Goal: Download file/media

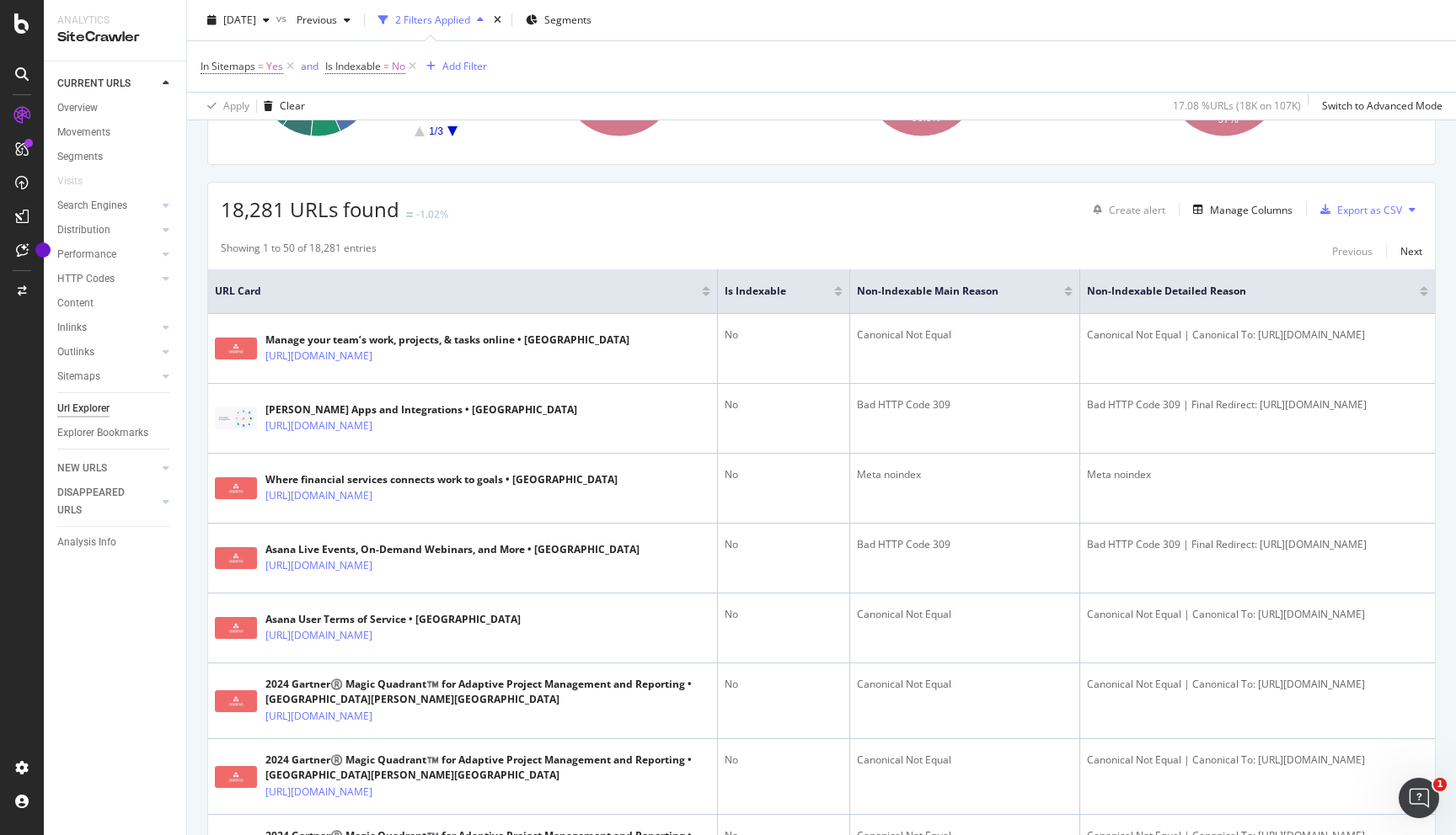
scroll to position [238, 0]
click at [1366, 214] on div "Export as CSV" at bounding box center [1369, 211] width 64 height 15
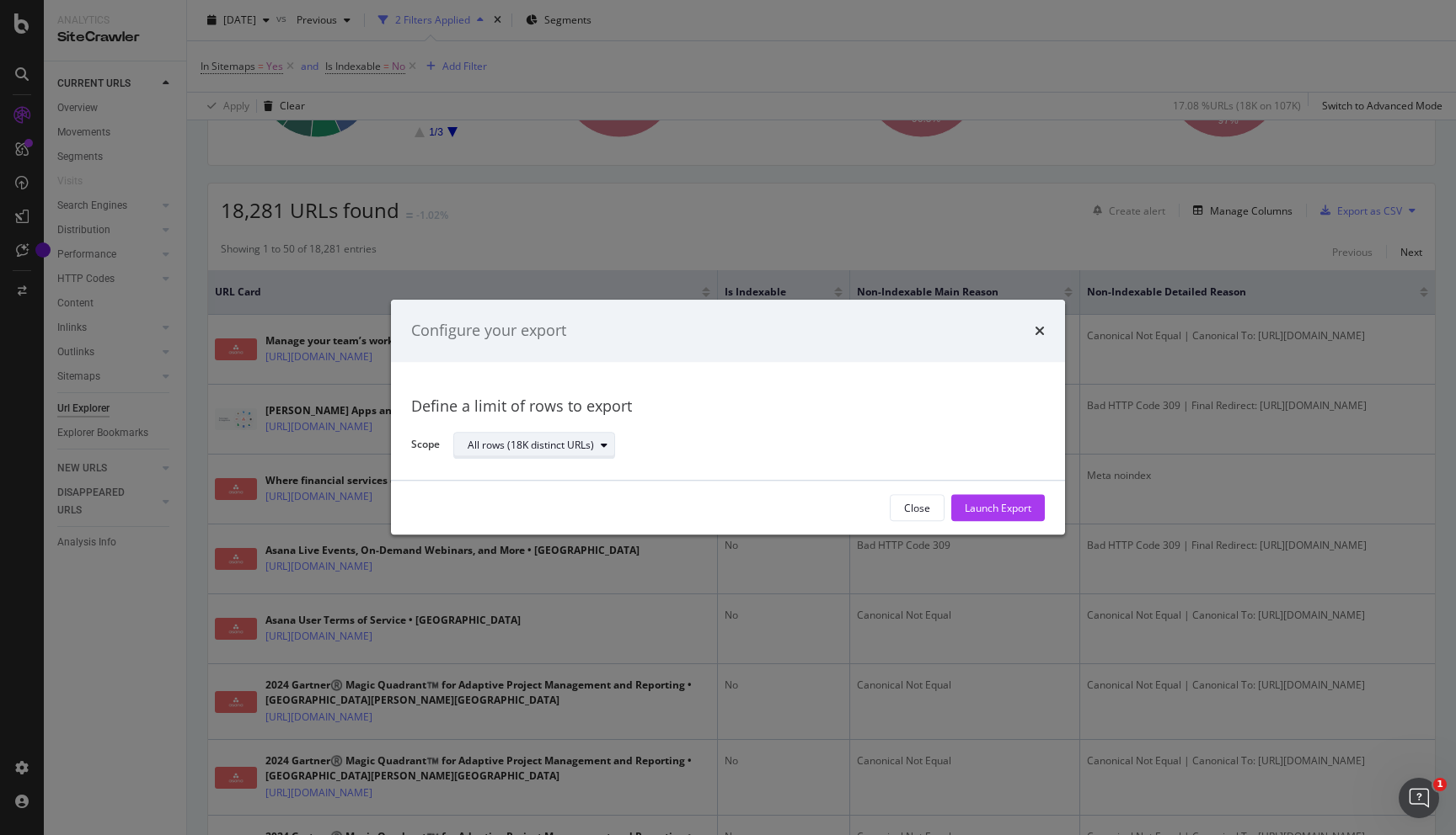
click at [558, 444] on div "All rows (18K distinct URLs)" at bounding box center [530, 445] width 126 height 10
click at [699, 440] on div "All rows (18K distinct URLs)" at bounding box center [741, 446] width 577 height 29
click at [985, 512] on div "Launch Export" at bounding box center [997, 508] width 66 height 15
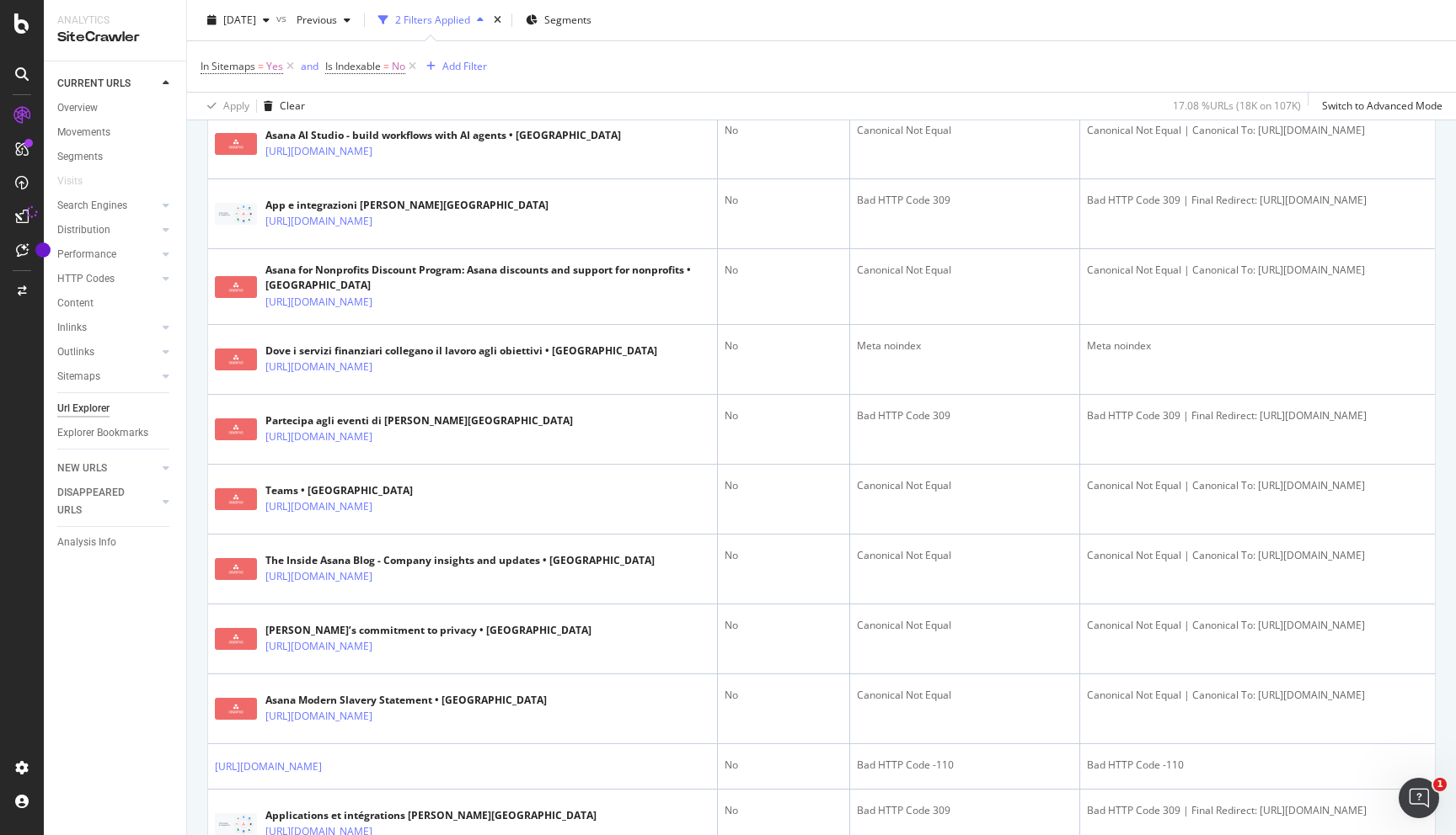
scroll to position [1750, 0]
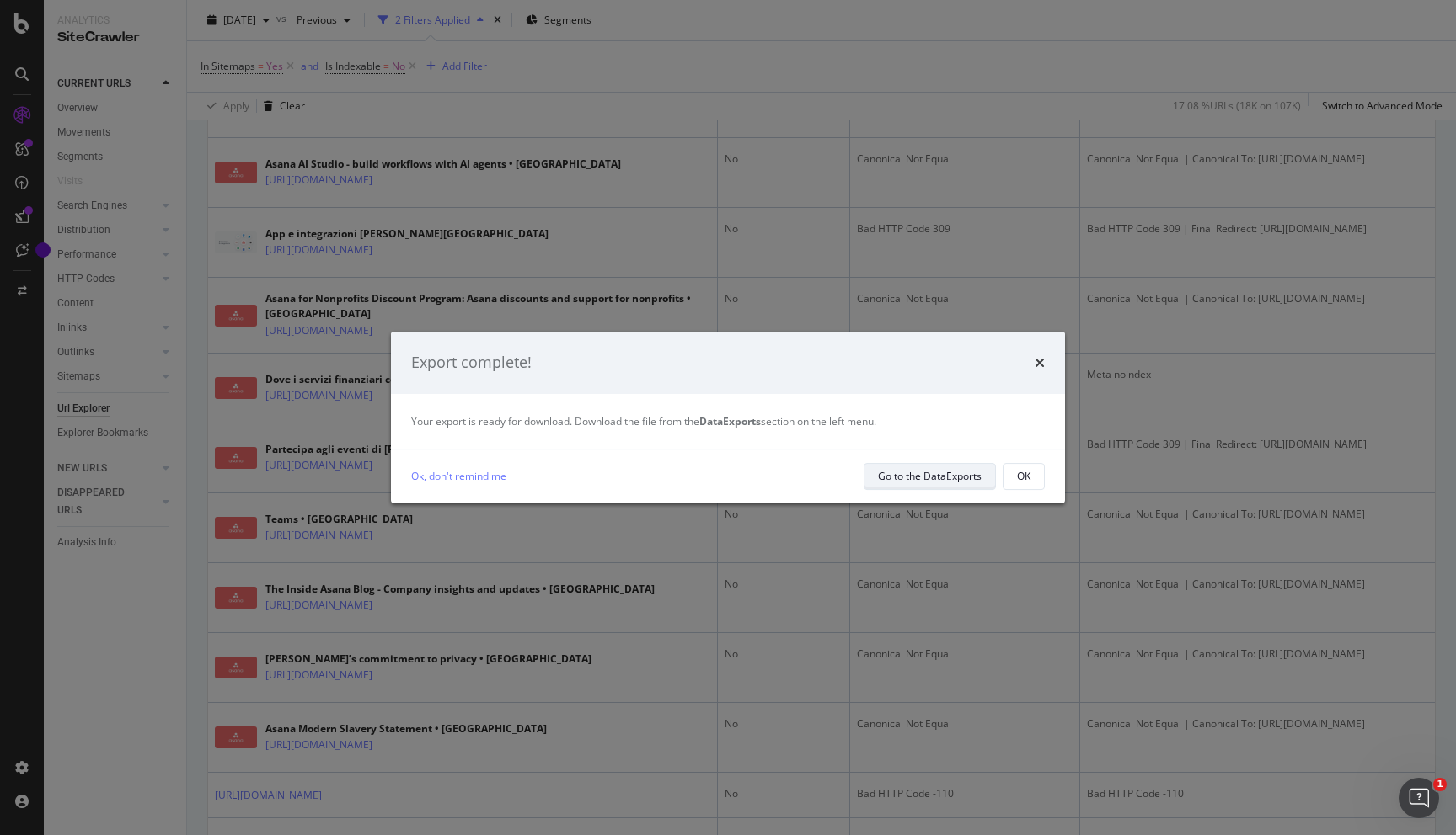
click at [928, 482] on div "Go to the DataExports" at bounding box center [929, 476] width 104 height 15
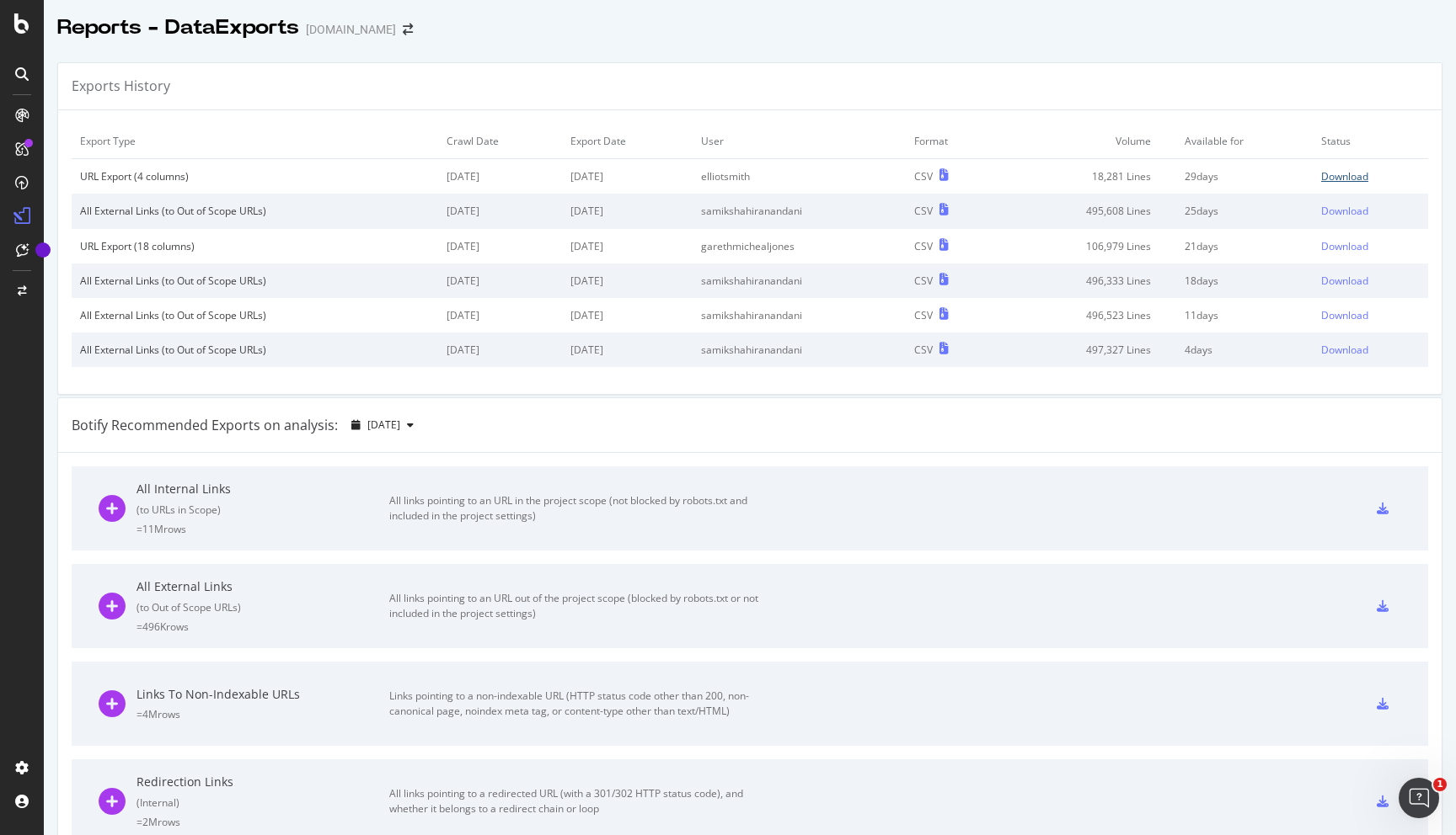
click at [1365, 175] on div "Download" at bounding box center [1344, 177] width 47 height 15
